Goal: Information Seeking & Learning: Learn about a topic

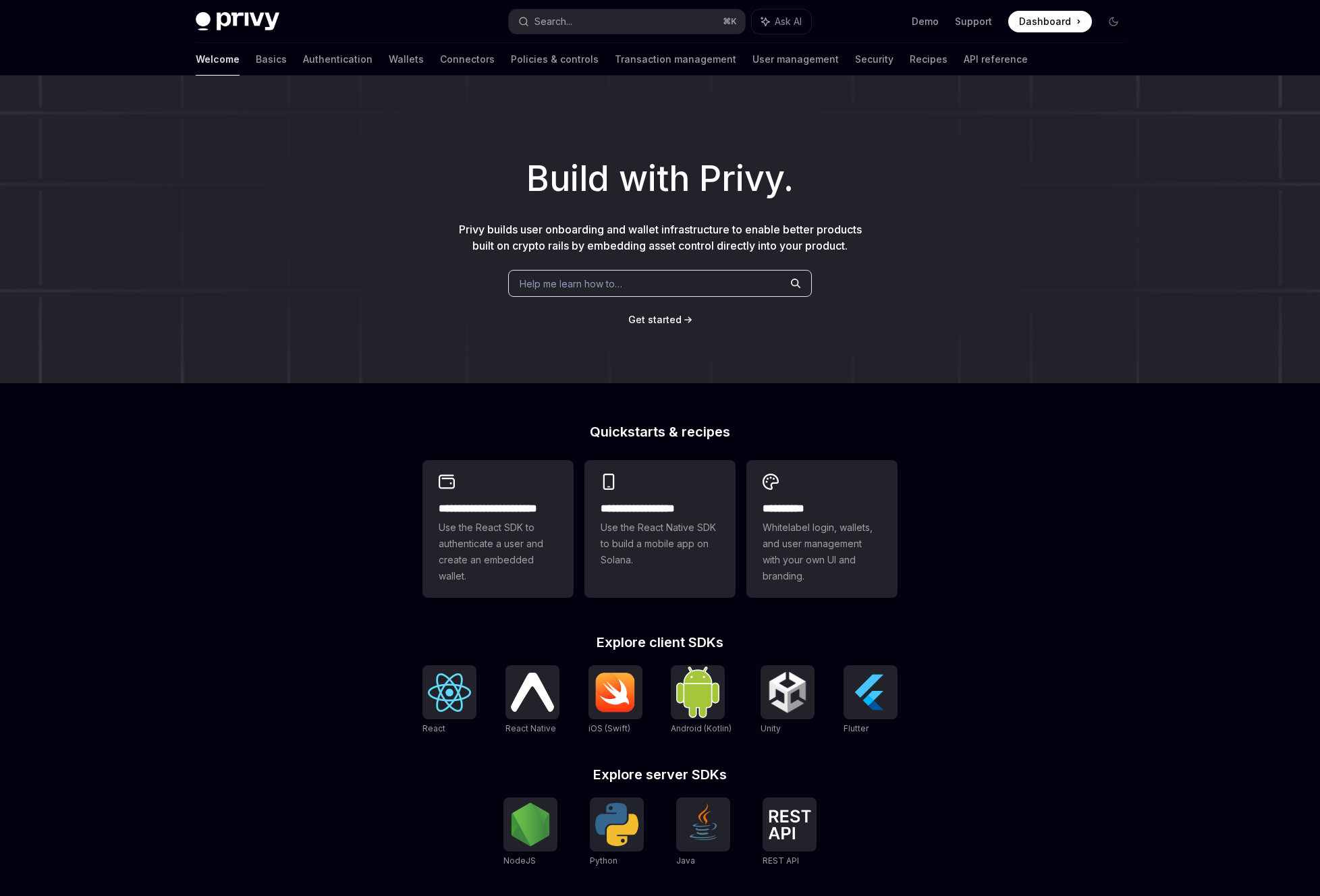
scroll to position [176, 0]
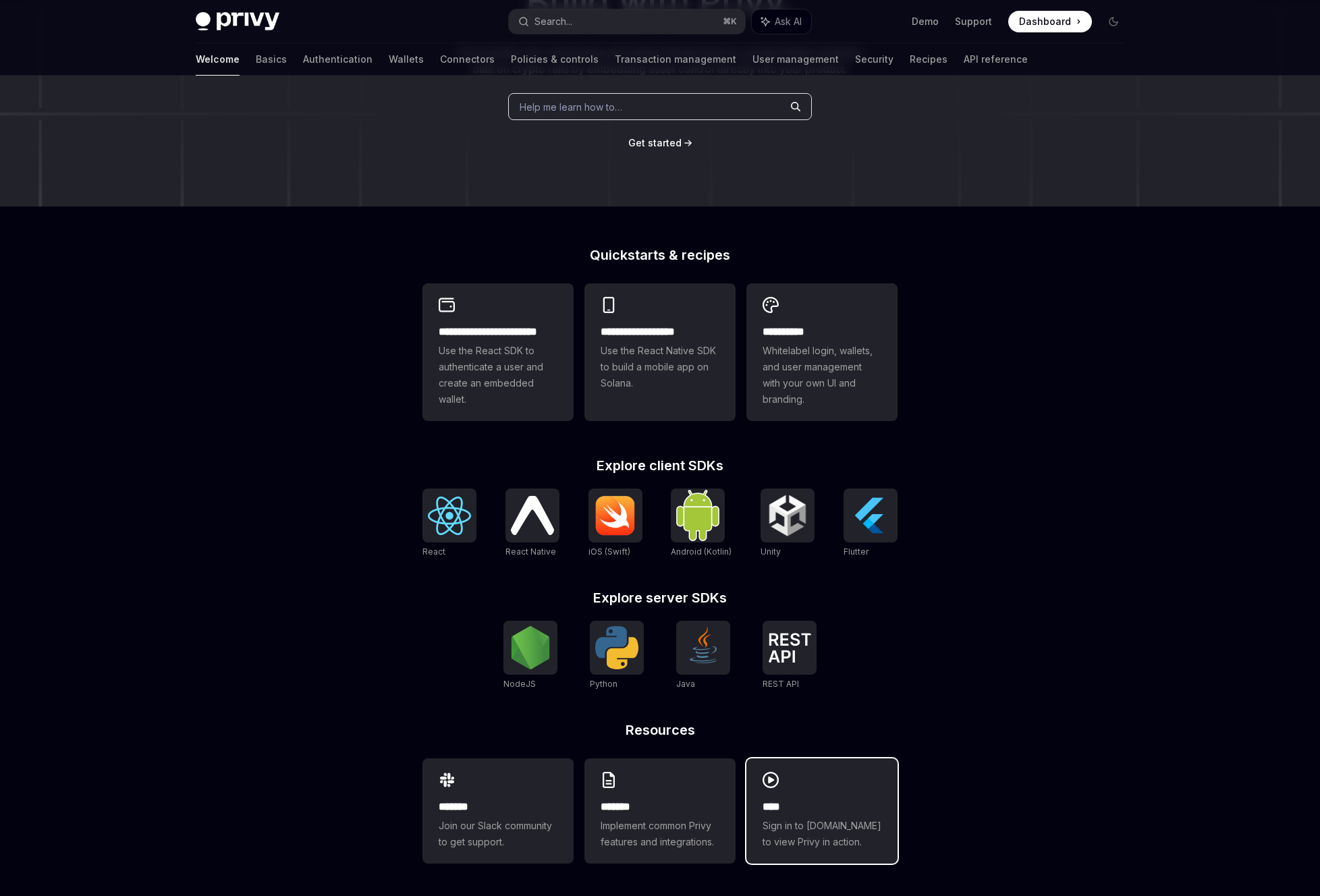
click at [829, 823] on span "Sign in to [DOMAIN_NAME] to view Privy in action." at bounding box center [821, 834] width 118 height 32
click at [334, 373] on div "**********" at bounding box center [660, 397] width 1320 height 998
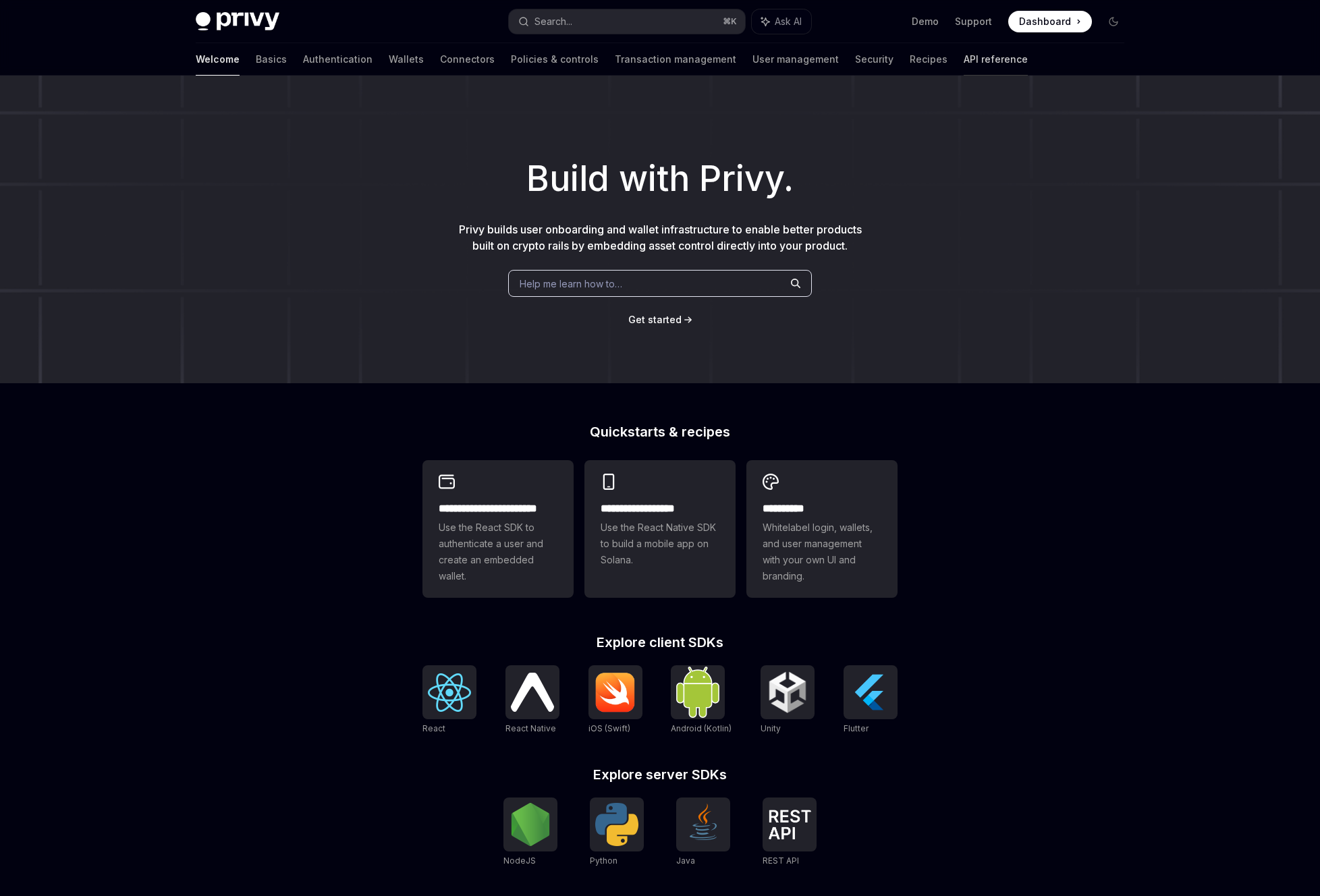
click at [964, 65] on link "API reference" at bounding box center [996, 60] width 64 height 32
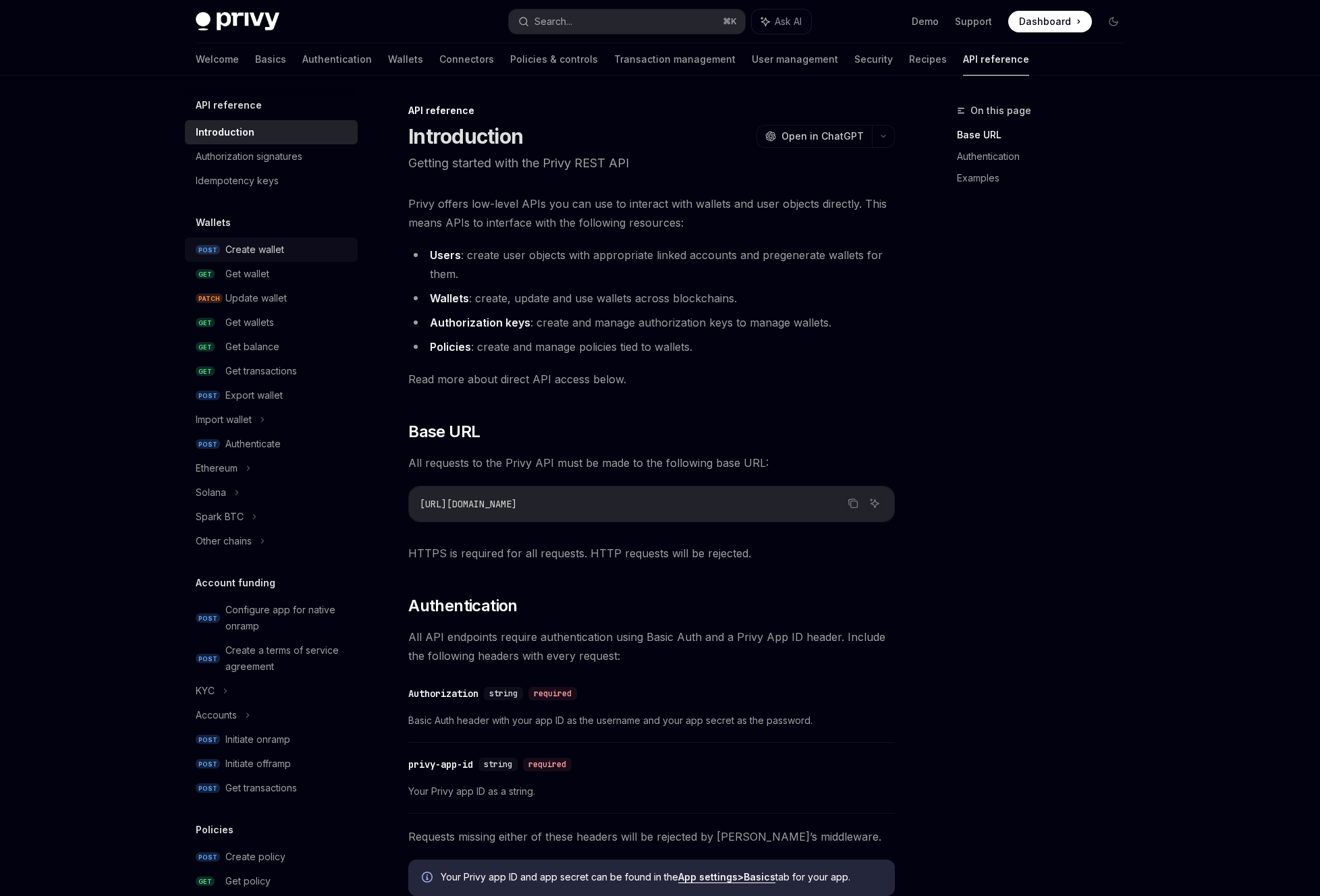
click at [271, 248] on div "Create wallet" at bounding box center [255, 250] width 59 height 16
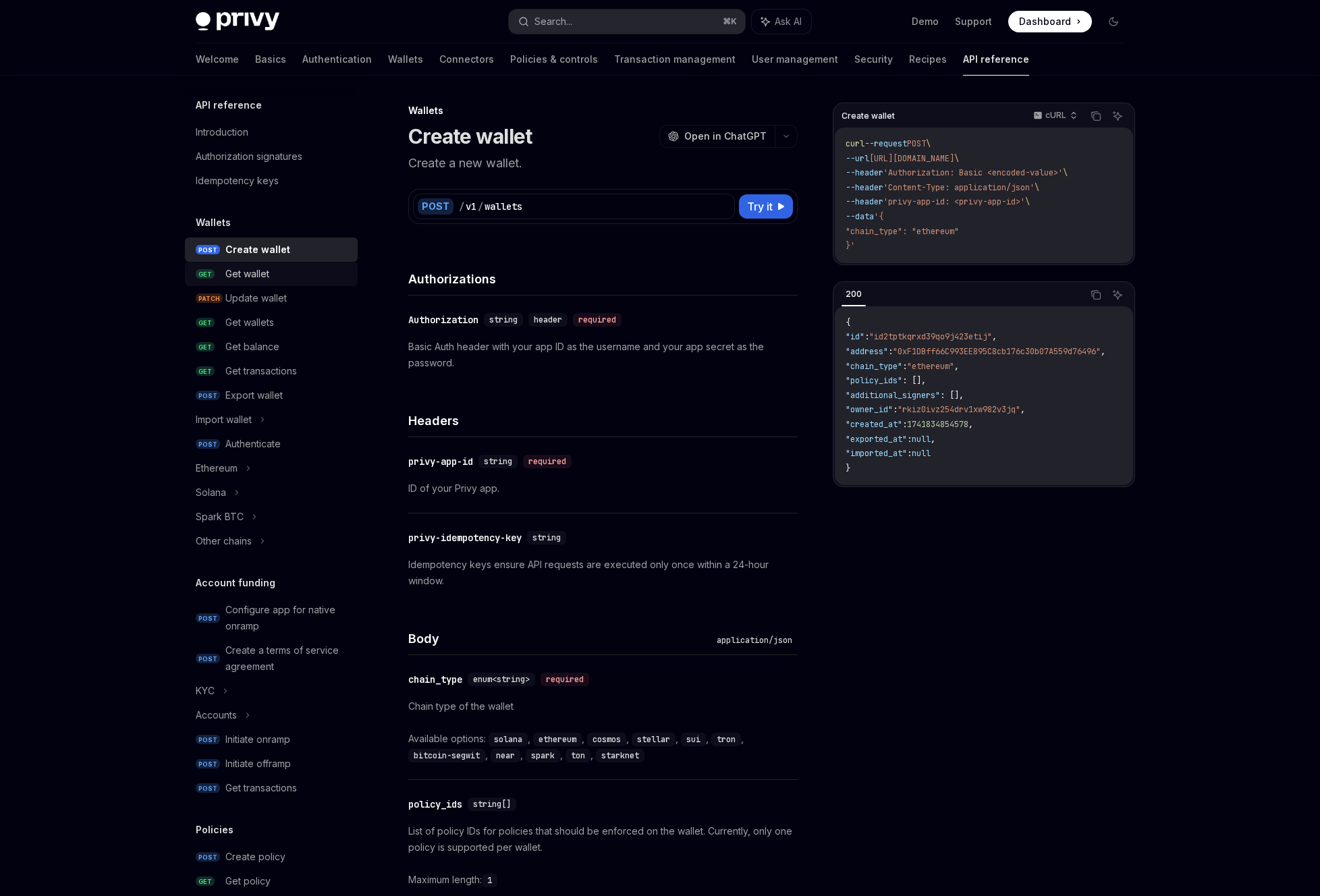
click at [258, 279] on div "Get wallet" at bounding box center [247, 274] width 44 height 16
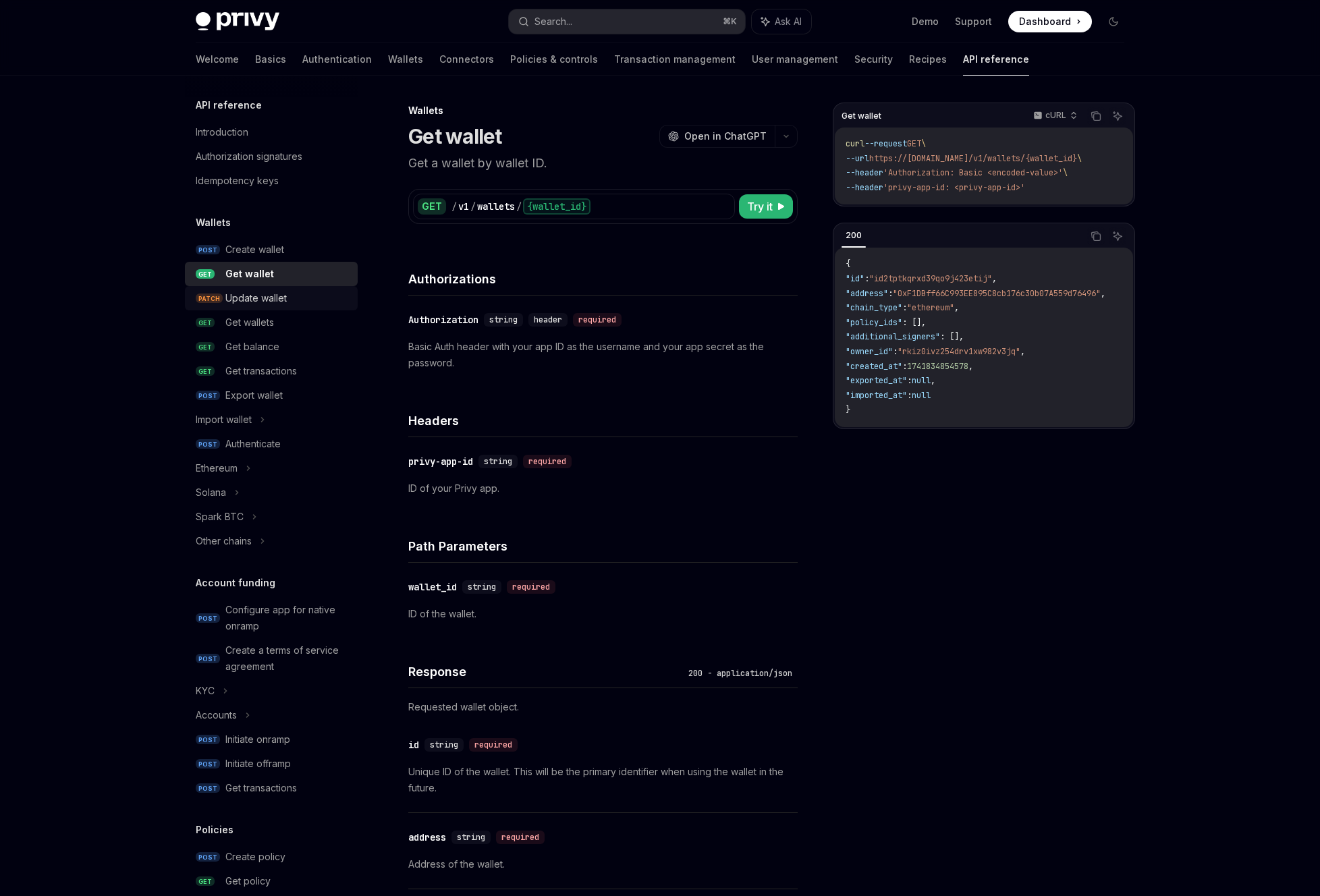
click at [255, 302] on div "Update wallet" at bounding box center [256, 298] width 61 height 16
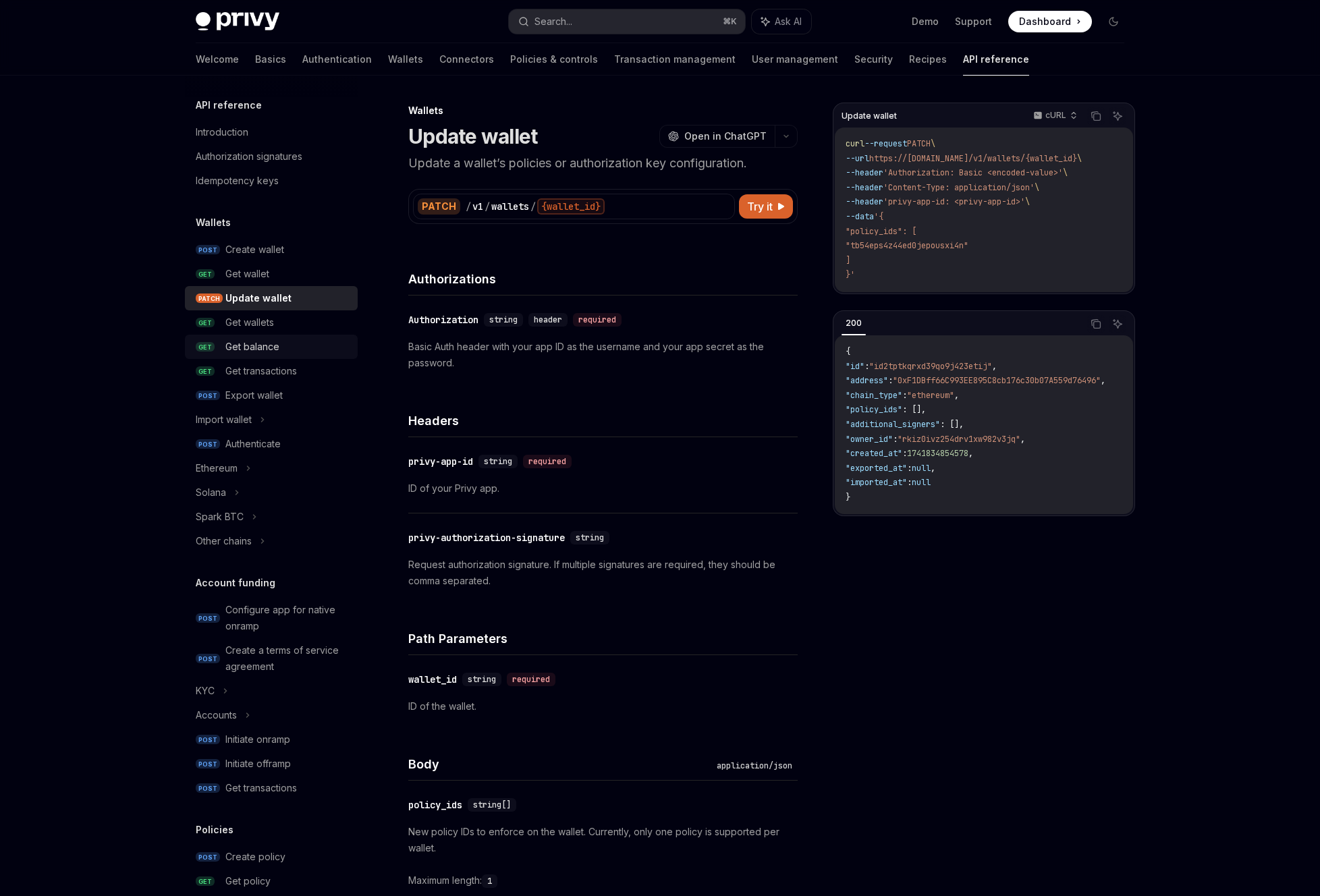
click at [252, 344] on div "Get balance" at bounding box center [252, 346] width 54 height 16
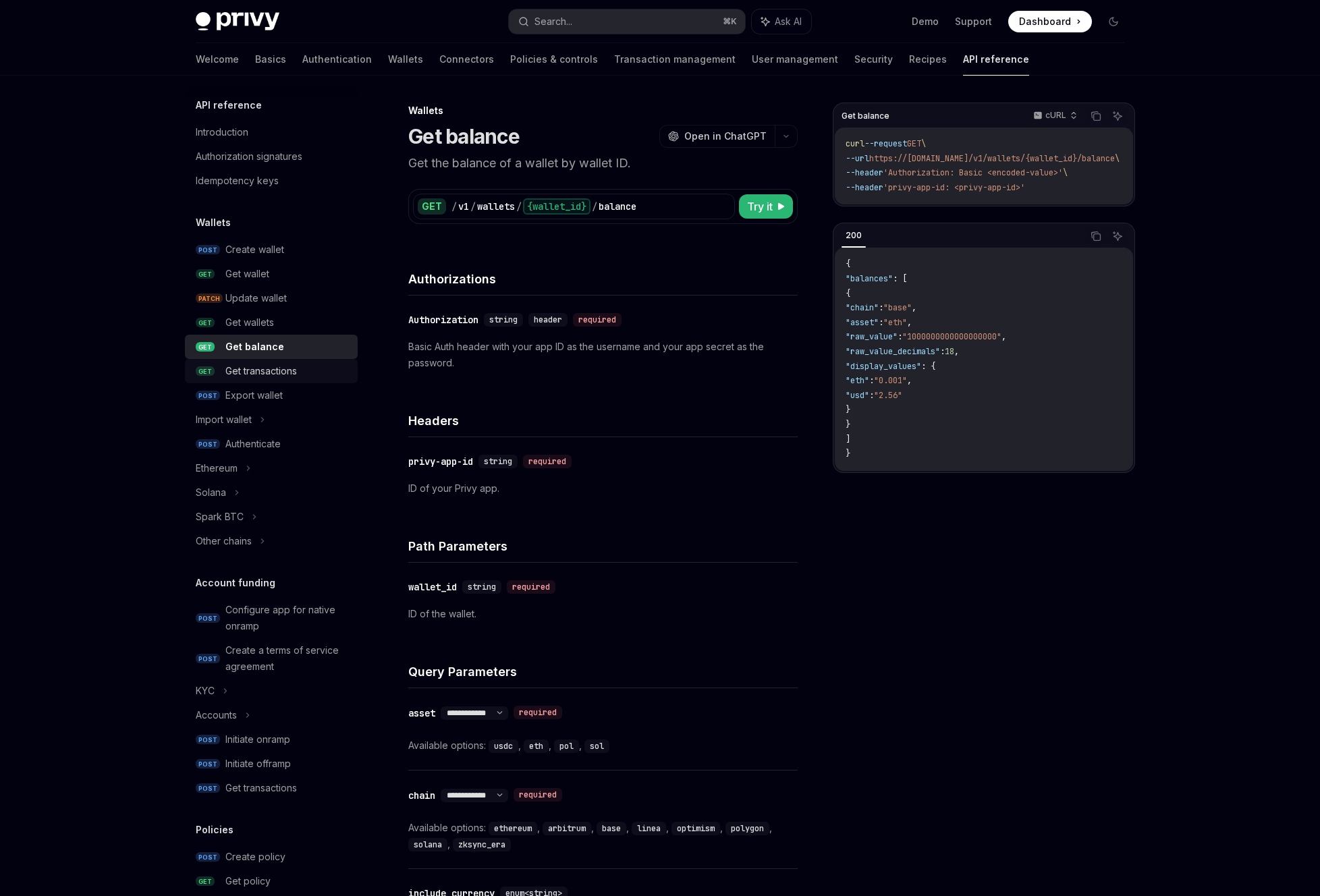
click at [252, 373] on div "Get transactions" at bounding box center [261, 371] width 72 height 16
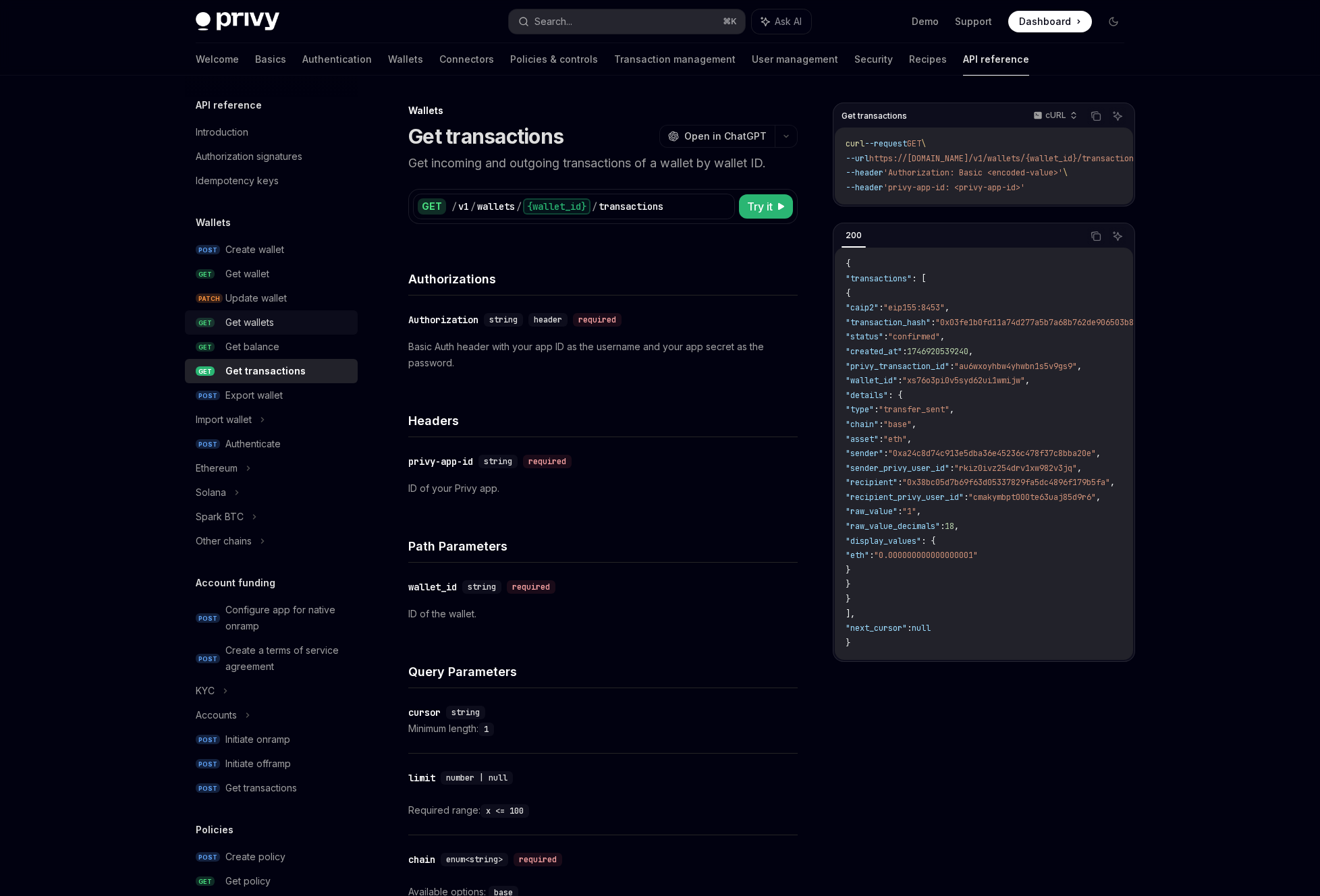
click at [259, 326] on div "Get wallets" at bounding box center [250, 322] width 48 height 16
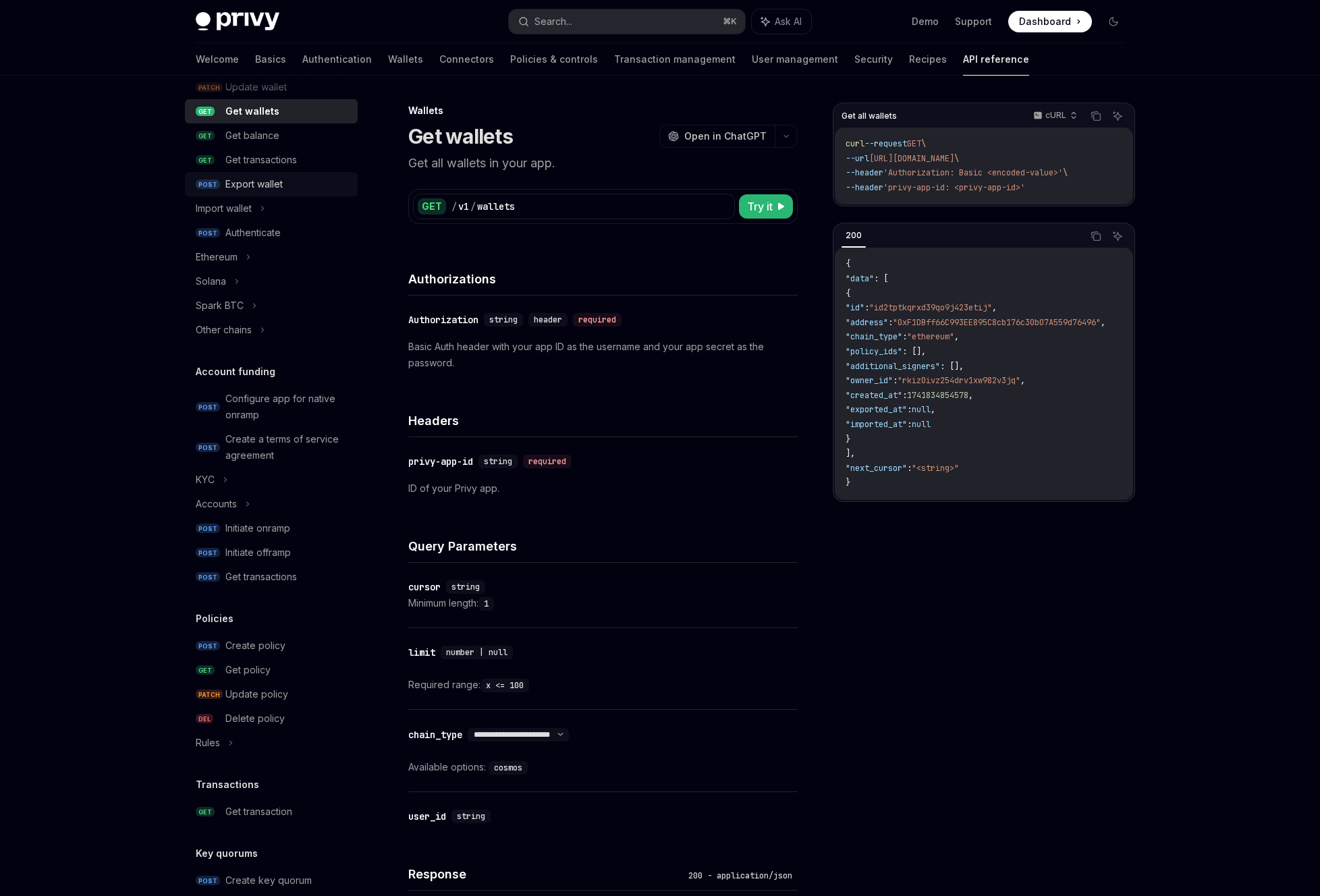
scroll to position [498, 0]
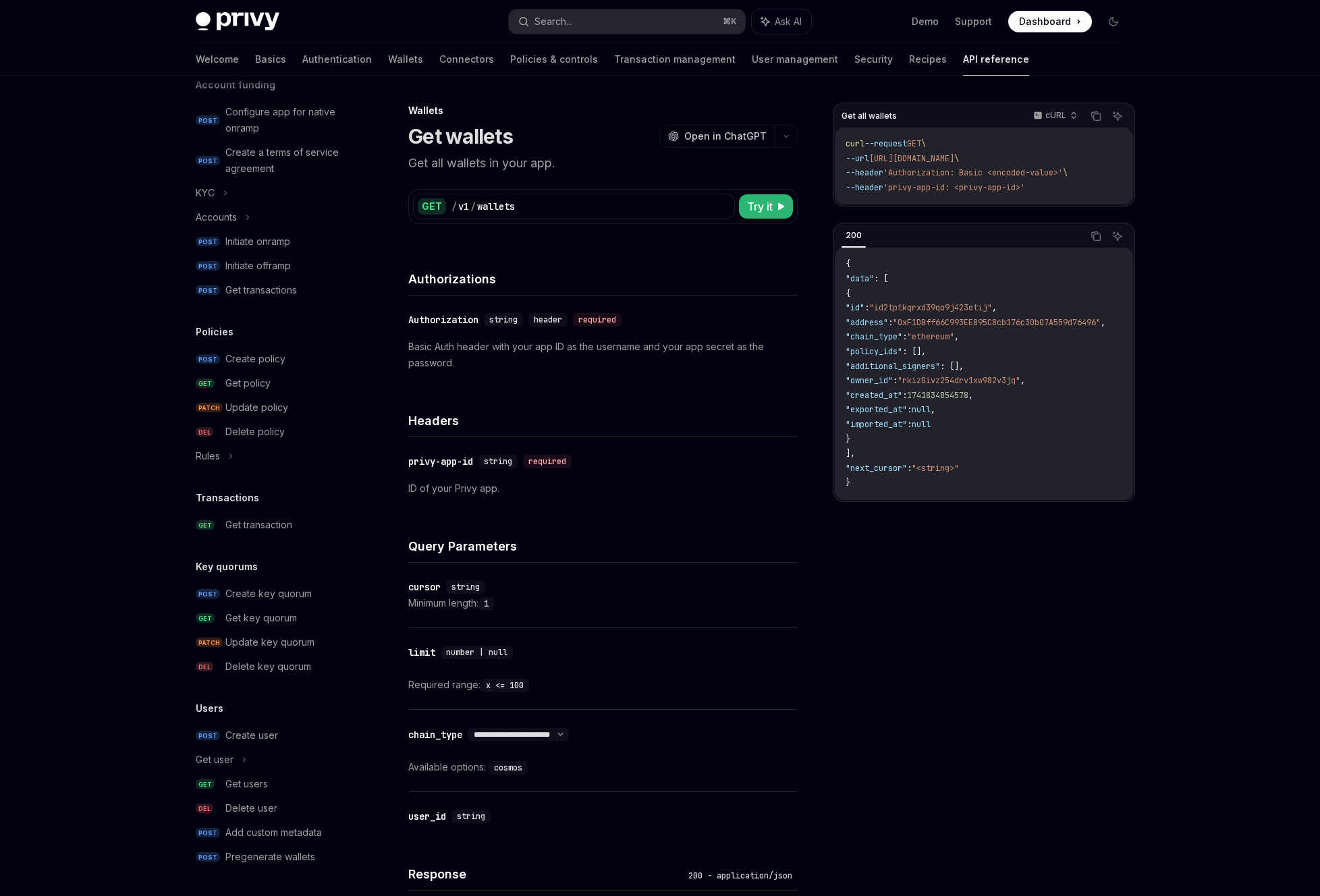
click at [268, 388] on div "Get policy" at bounding box center [248, 384] width 45 height 16
type textarea "*"
